Goal: Check status: Check status

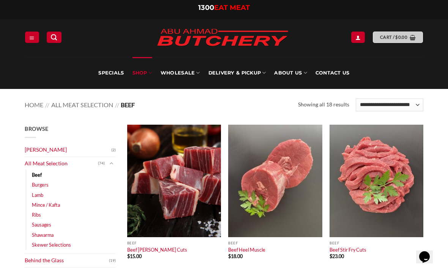
click at [389, 41] on link "Cart / $ 0.00" at bounding box center [398, 36] width 50 height 11
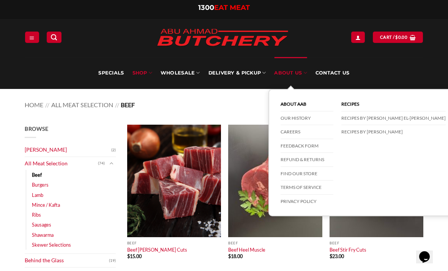
click at [290, 81] on link "About Us" at bounding box center [290, 73] width 33 height 32
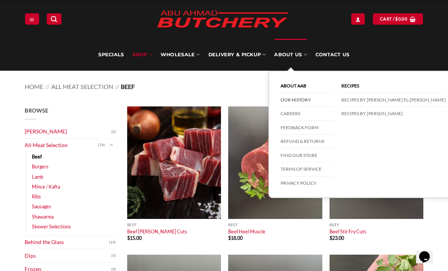
click at [297, 98] on link "Our History" at bounding box center [306, 100] width 53 height 14
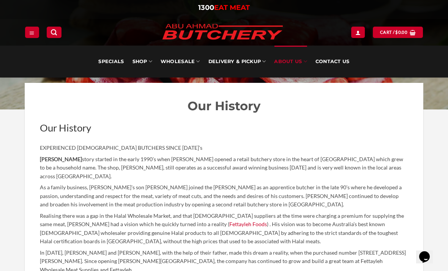
scroll to position [88, 0]
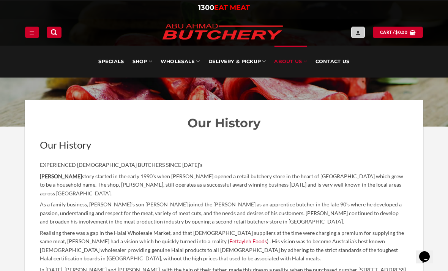
click at [356, 32] on icon "My account" at bounding box center [357, 33] width 5 height 6
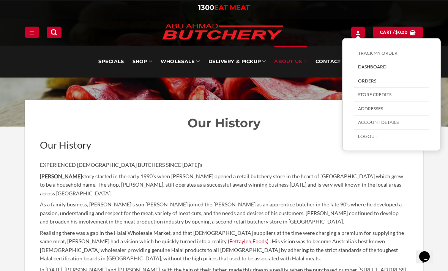
click at [381, 78] on link "Orders" at bounding box center [391, 81] width 74 height 14
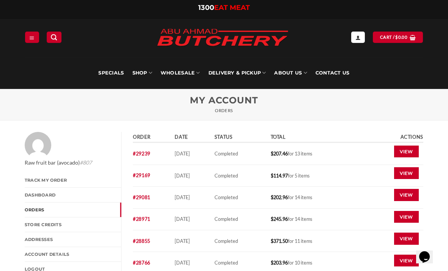
click at [311, 157] on td "$ 207.46 for 13 items" at bounding box center [314, 154] width 92 height 22
click at [407, 170] on link "View" at bounding box center [406, 173] width 25 height 12
click at [212, 154] on td "[DATE]" at bounding box center [191, 154] width 39 height 22
click at [190, 152] on time "[DATE]" at bounding box center [182, 153] width 15 height 6
click at [189, 152] on time "[DATE]" at bounding box center [182, 153] width 15 height 6
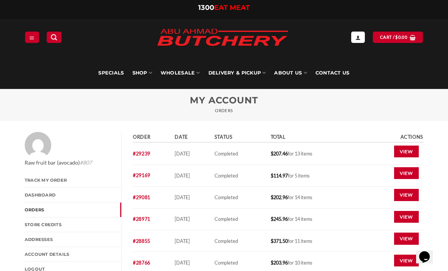
click at [193, 149] on td "[DATE]" at bounding box center [191, 154] width 39 height 22
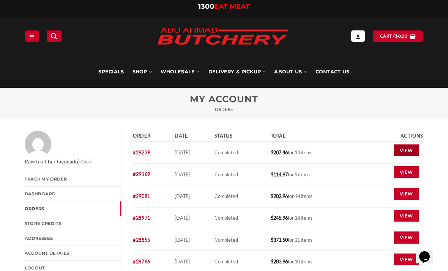
click at [402, 147] on link "View" at bounding box center [406, 150] width 25 height 12
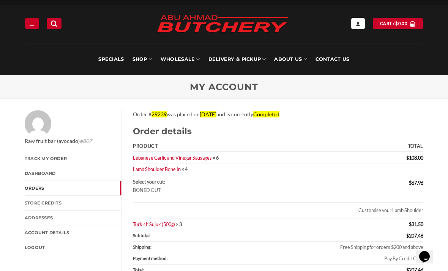
scroll to position [16, 0]
